Goal: Transaction & Acquisition: Purchase product/service

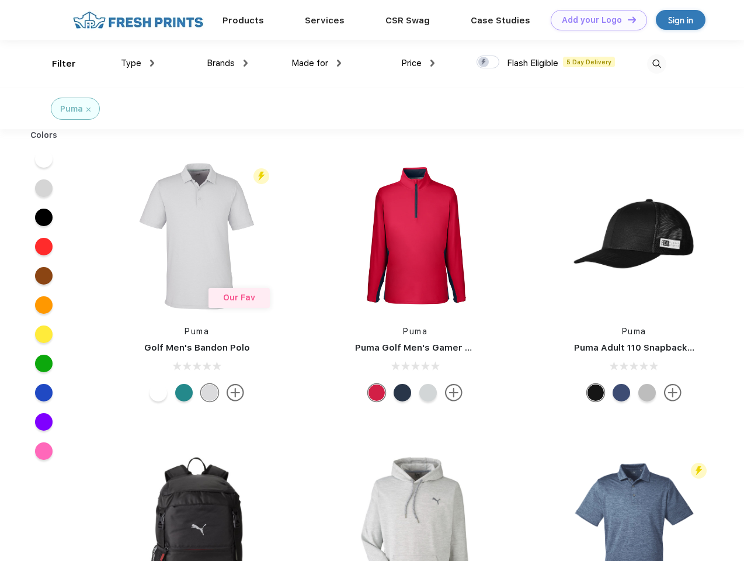
scroll to position [1, 0]
click at [594, 20] on link "Add your Logo Design Tool" at bounding box center [599, 20] width 96 height 20
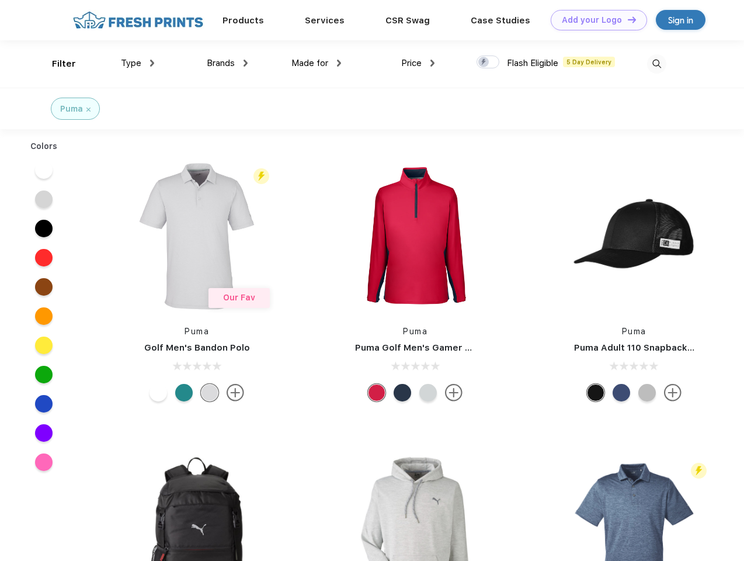
click at [0, 0] on div "Design Tool" at bounding box center [0, 0] width 0 height 0
click at [627, 19] on link "Add your Logo Design Tool" at bounding box center [599, 20] width 96 height 20
click at [56, 64] on div "Filter" at bounding box center [64, 63] width 24 height 13
click at [138, 63] on span "Type" at bounding box center [131, 63] width 20 height 11
click at [227, 63] on span "Brands" at bounding box center [221, 63] width 28 height 11
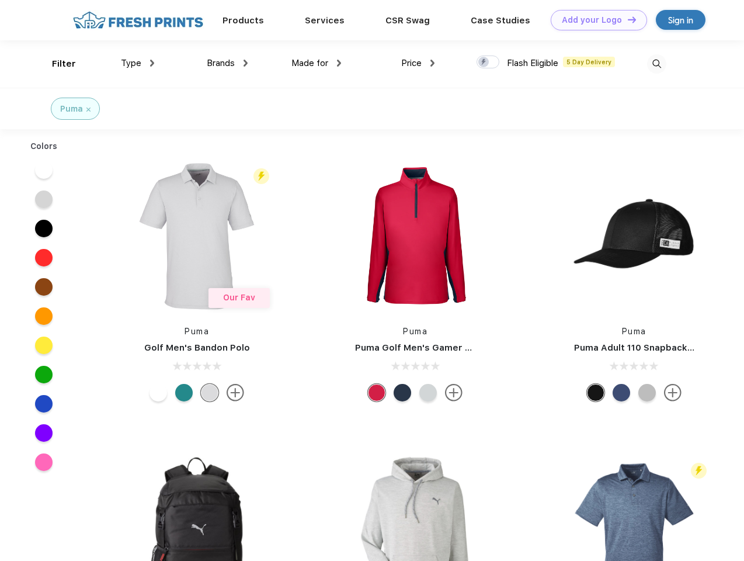
click at [316, 63] on span "Made for" at bounding box center [309, 63] width 37 height 11
click at [418, 63] on span "Price" at bounding box center [411, 63] width 20 height 11
click at [488, 62] on div at bounding box center [487, 61] width 23 height 13
click at [484, 62] on input "checkbox" at bounding box center [480, 59] width 8 height 8
click at [656, 64] on img at bounding box center [656, 63] width 19 height 19
